Goal: Use online tool/utility: Use online tool/utility

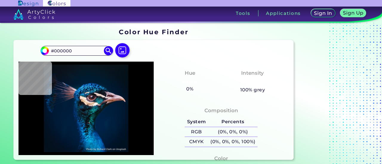
type input "#0a1117"
type input "#0A1117"
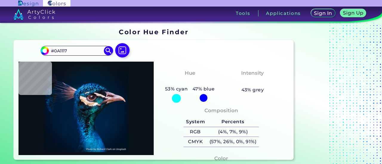
type input "#000000"
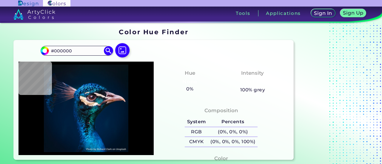
type input "#031a2a"
type input "#031A2A"
type input "#06192a"
type input "#06192A"
type input "#08172c"
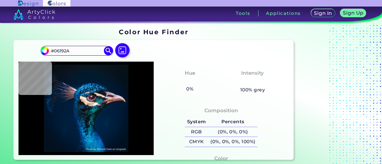
type input "#08172C"
type input "#11131b"
type input "#11131B"
type input "#111119"
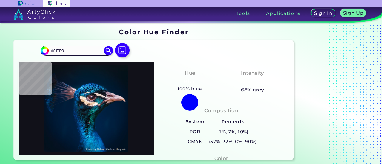
type input "#192135"
type input "#061528"
type input "#051526"
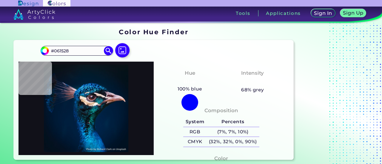
type input "#051526"
type input "#051427"
type input "#061528"
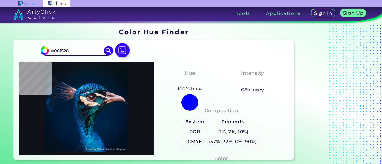
type input "#091b33"
type input "#091B33"
type input "#0a1c34"
type input "#0A1C34"
type input "#0b1c26"
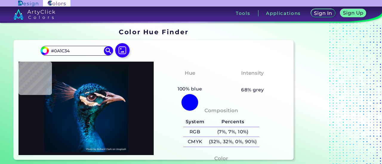
type input "#0B1C26"
type input "#052a52"
type input "#052A52"
type input "#000000"
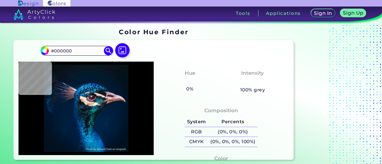
type input "#001731"
type input "#001e3d"
type input "#001E3D"
type input "#024282"
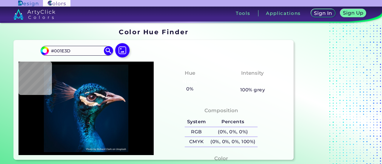
type input "#024282"
type input "#0057a4"
type input "#0057A4"
type input "#001226"
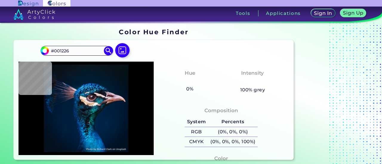
type input "#000000"
